Goal: Find contact information: Find contact information

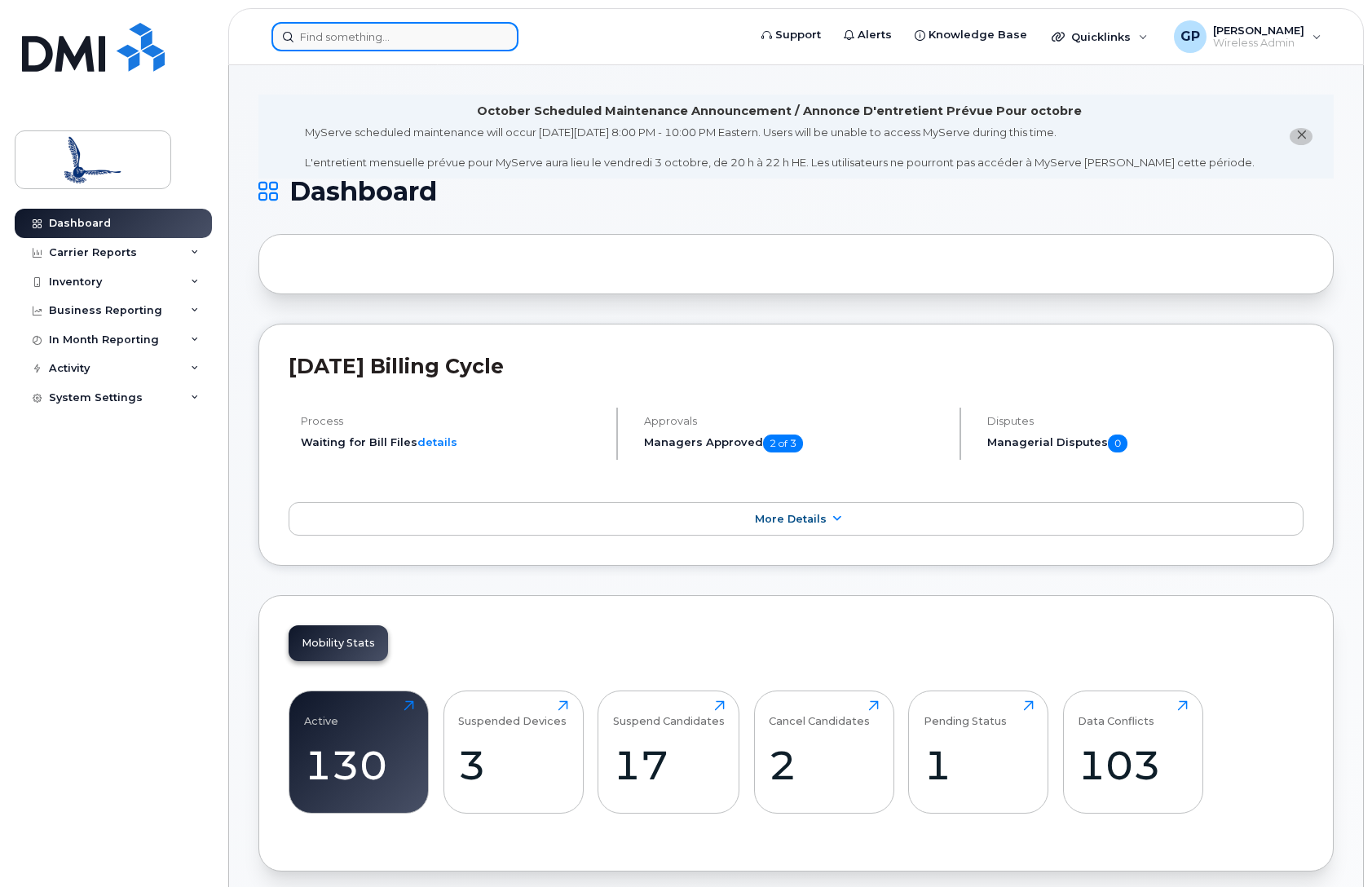
click at [384, 35] on input at bounding box center [395, 36] width 247 height 29
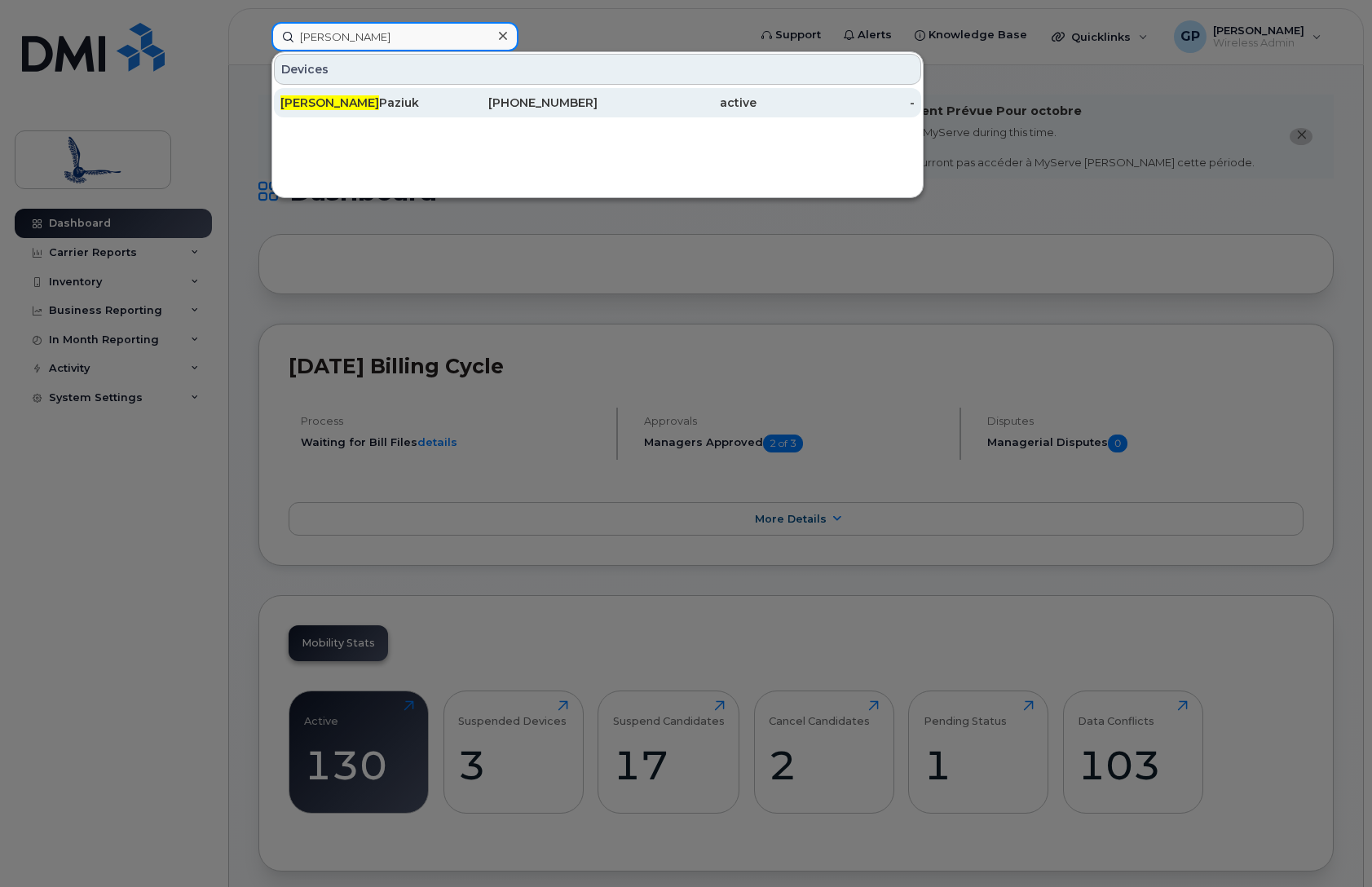
type input "Adam"
click at [530, 102] on div "867-678-0264" at bounding box center [519, 102] width 159 height 16
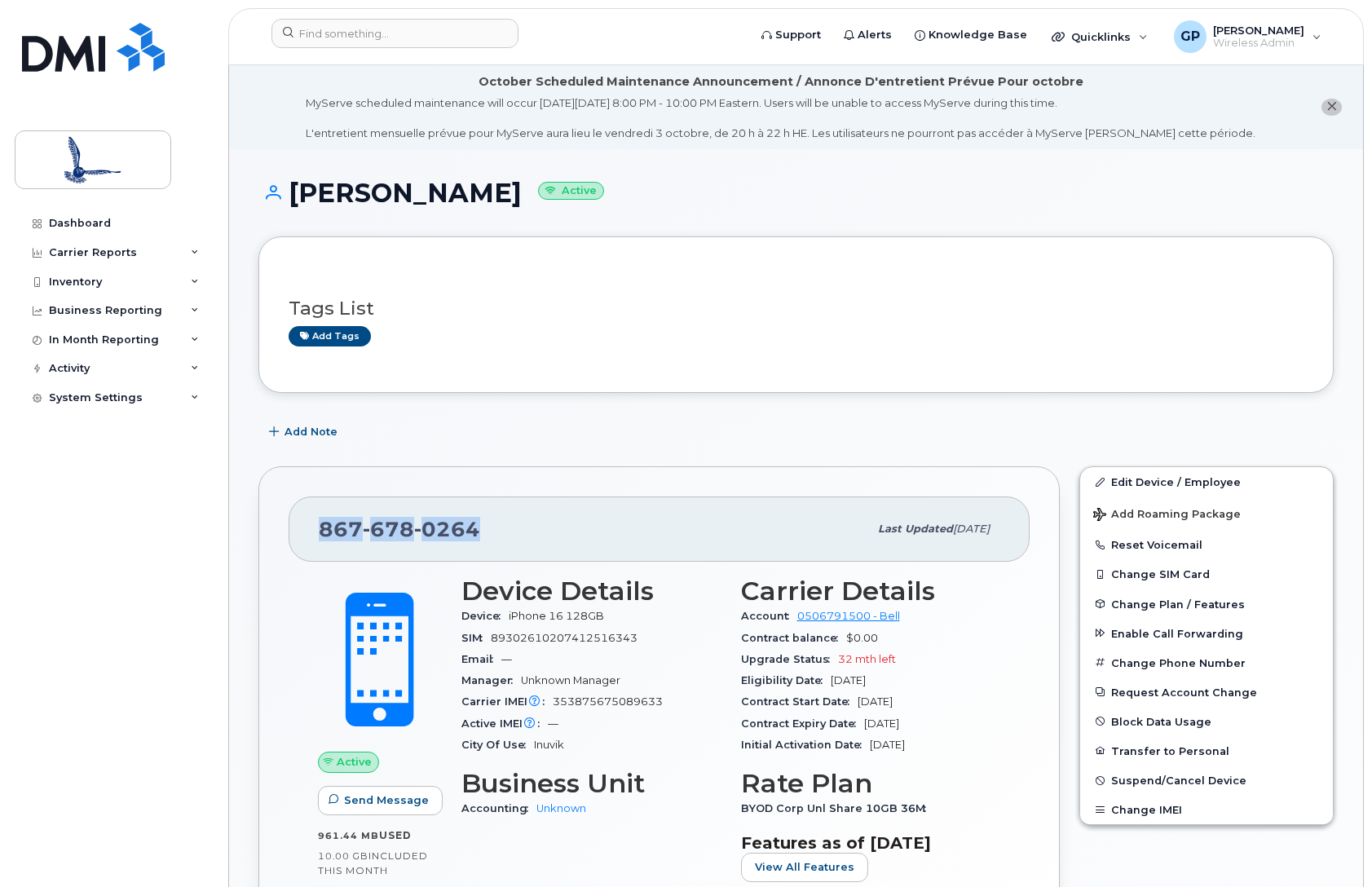
drag, startPoint x: 454, startPoint y: 528, endPoint x: 315, endPoint y: 529, distance: 139.0
click at [315, 529] on div "[PHONE_NUMBER] Last updated [DATE]" at bounding box center [659, 529] width 741 height 65
copy span "[PHONE_NUMBER]"
